Goal: Find specific page/section: Find specific page/section

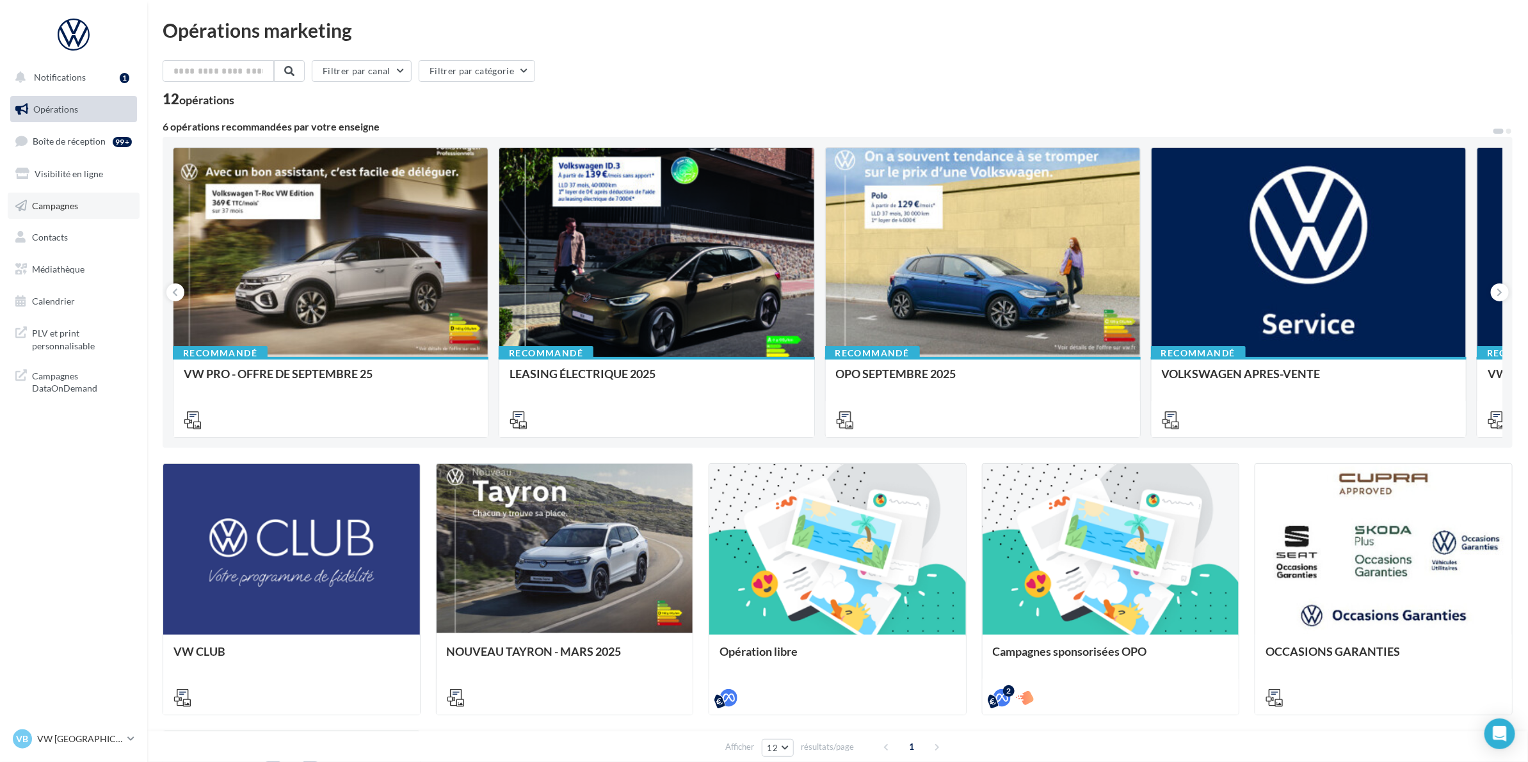
click at [68, 207] on span "Campagnes" at bounding box center [55, 205] width 46 height 11
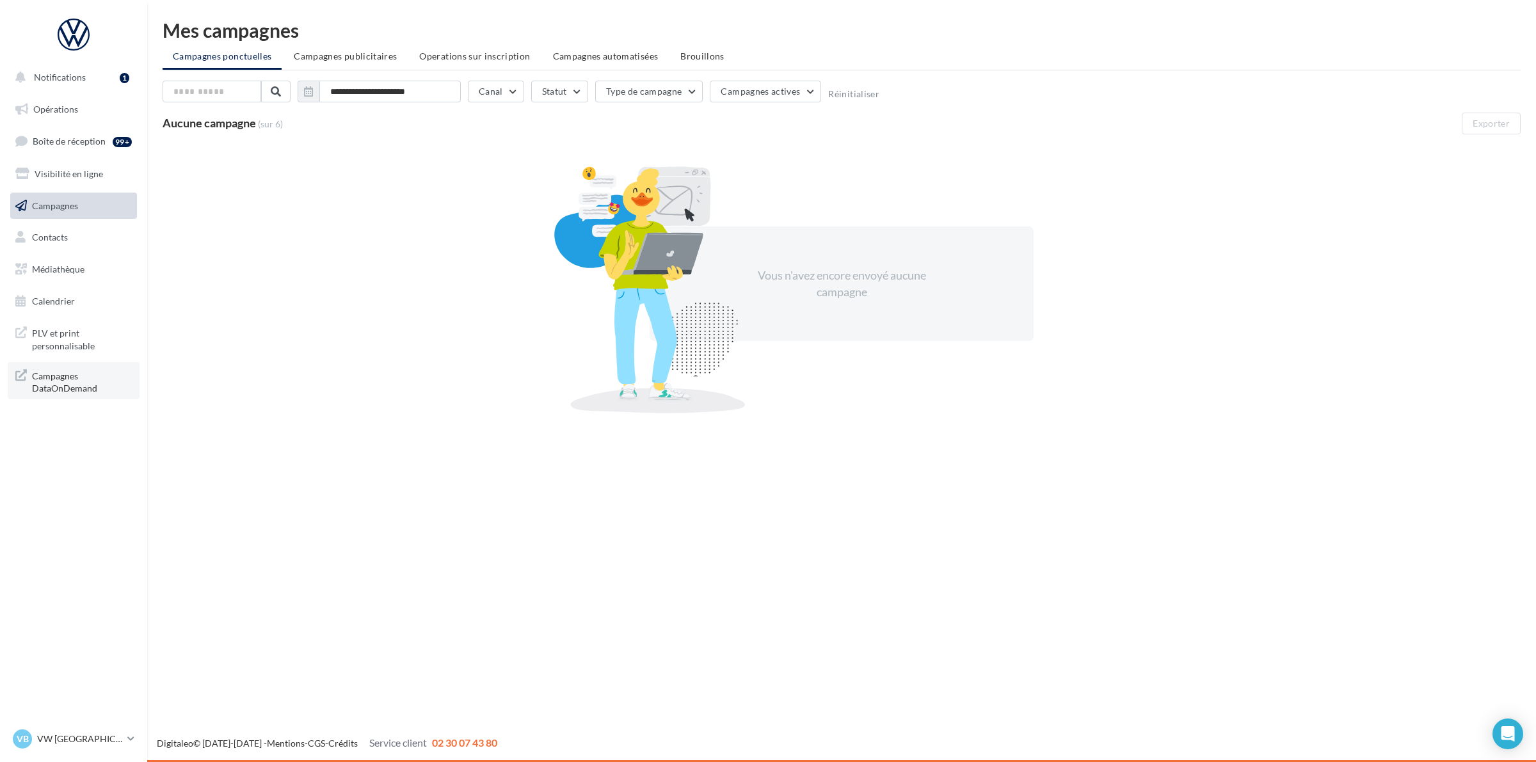
click at [46, 379] on span "Campagnes DataOnDemand" at bounding box center [82, 381] width 100 height 28
click at [107, 736] on p "VW [GEOGRAPHIC_DATA]" at bounding box center [79, 739] width 85 height 13
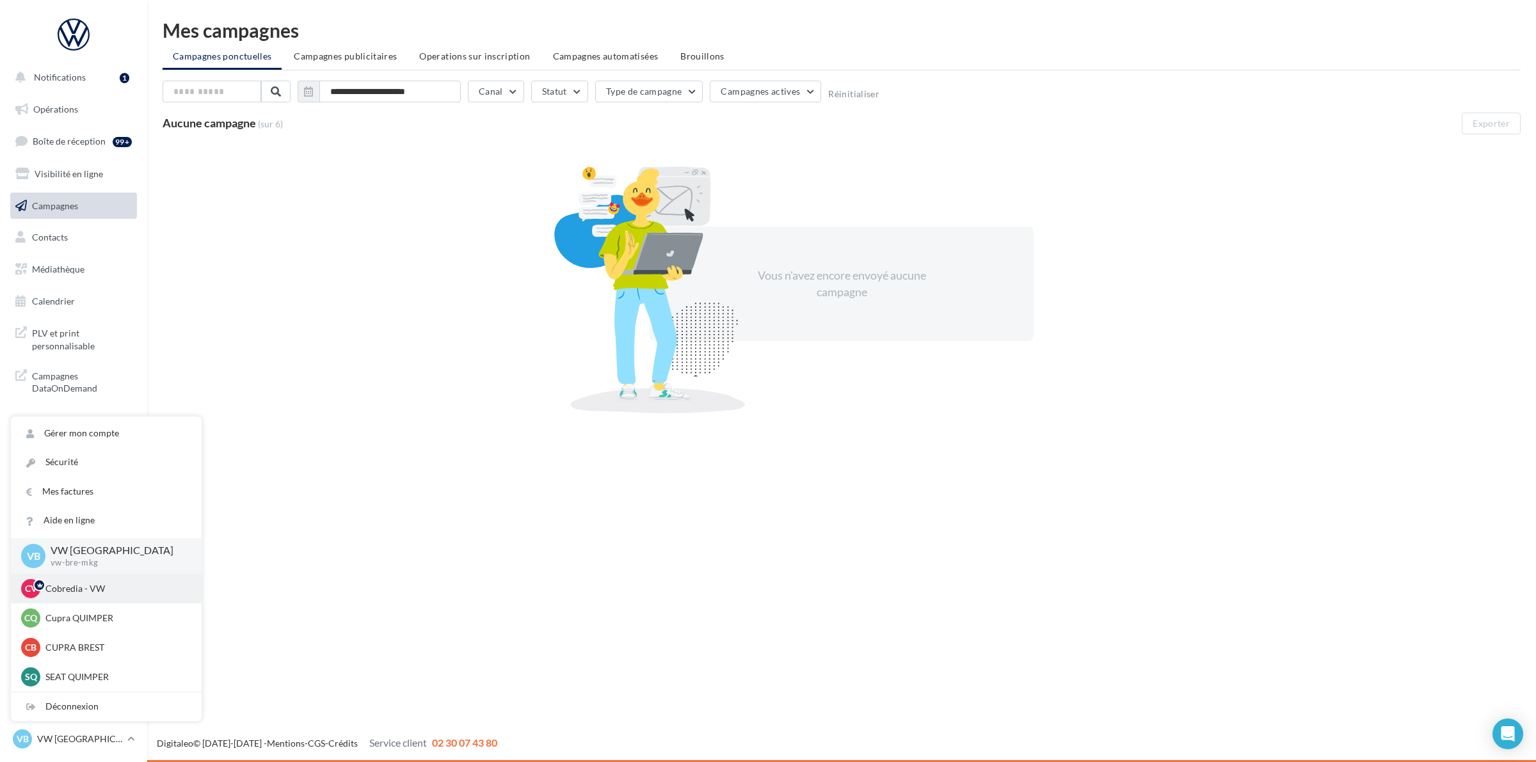
click at [114, 597] on div "CV Cobredia - VW cobredia-vw" at bounding box center [106, 588] width 170 height 19
